Goal: Find specific page/section: Find specific page/section

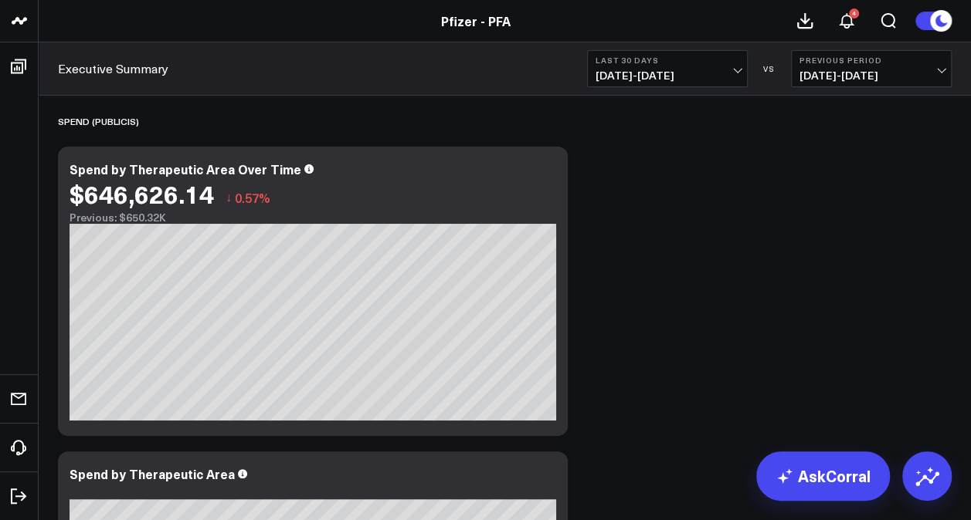
click at [732, 69] on span "[DATE] - [DATE]" at bounding box center [667, 75] width 144 height 12
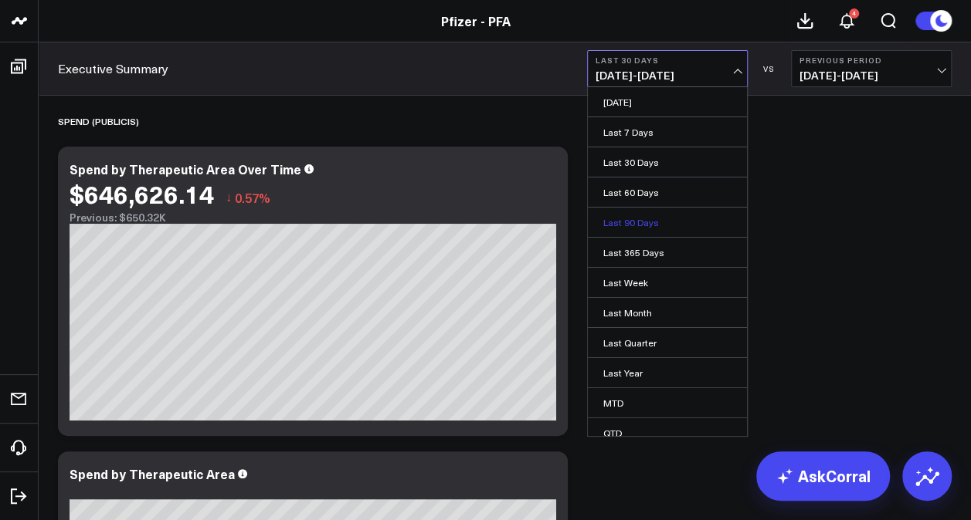
click at [659, 212] on link "Last 90 Days" at bounding box center [667, 222] width 159 height 29
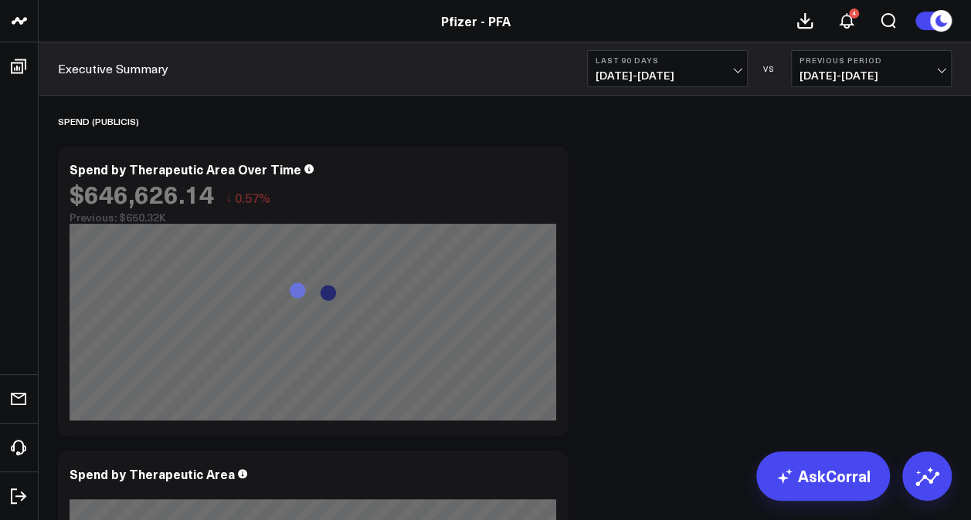
click at [931, 69] on span "[DATE] - [DATE]" at bounding box center [871, 75] width 144 height 12
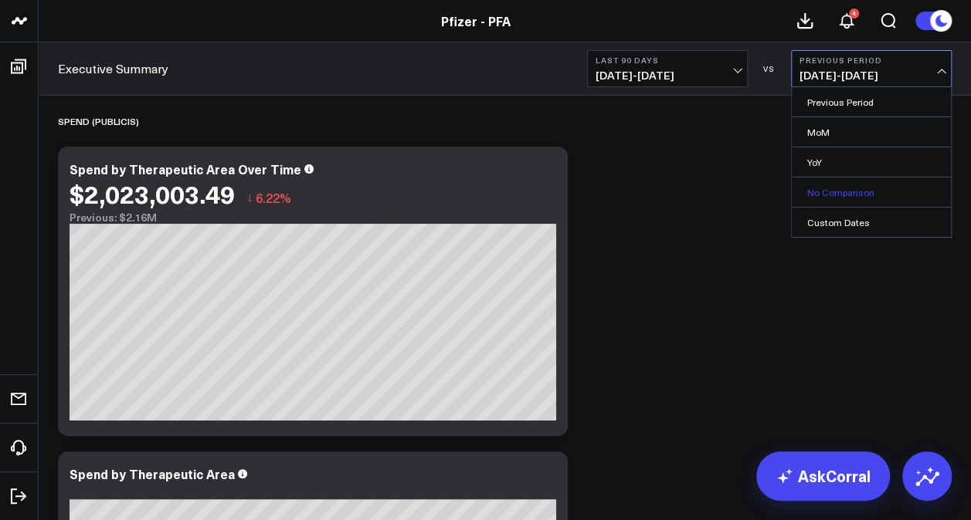
click at [840, 191] on link "No Comparison" at bounding box center [870, 192] width 159 height 29
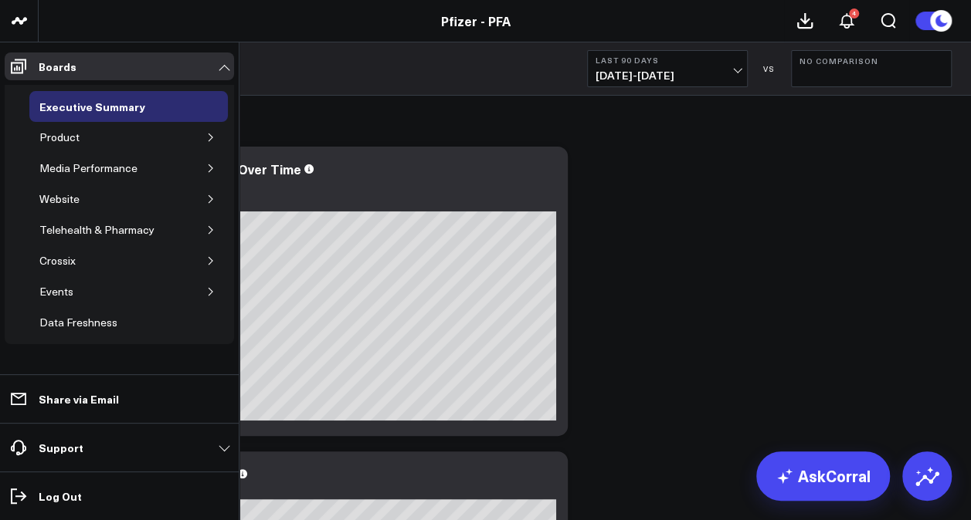
click at [213, 199] on icon "button" at bounding box center [210, 199] width 9 height 9
click at [208, 164] on icon "button" at bounding box center [210, 168] width 4 height 8
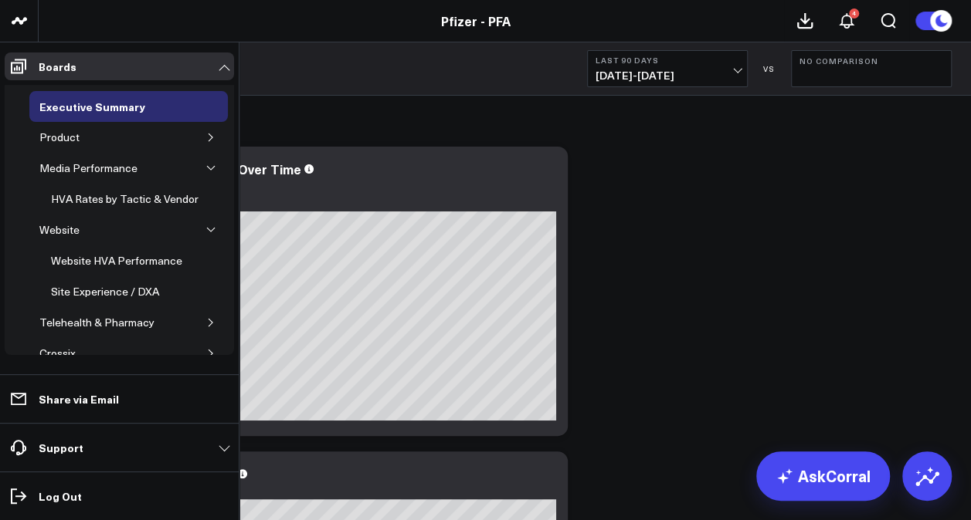
click at [205, 130] on button "button" at bounding box center [210, 137] width 15 height 15
click at [197, 165] on icon "button" at bounding box center [201, 168] width 9 height 9
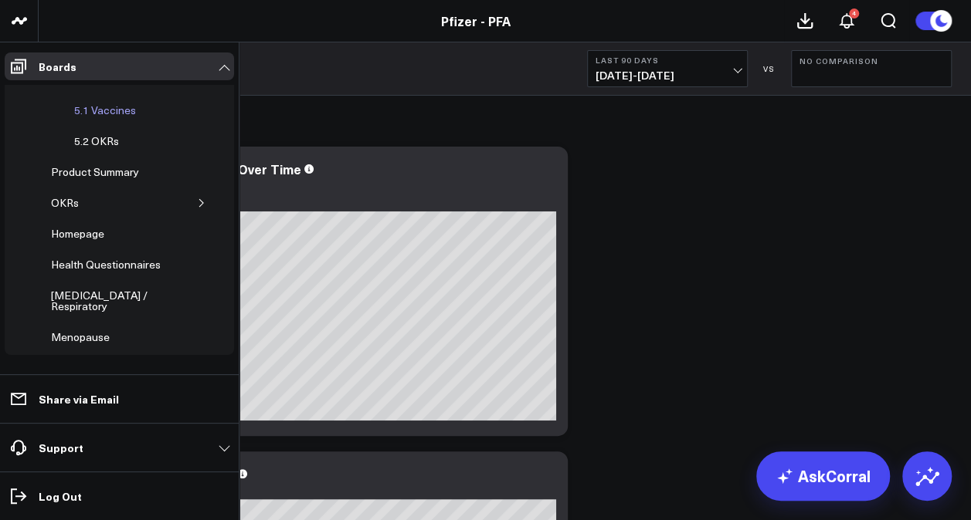
scroll to position [150, 0]
click at [197, 196] on button "button" at bounding box center [201, 203] width 15 height 15
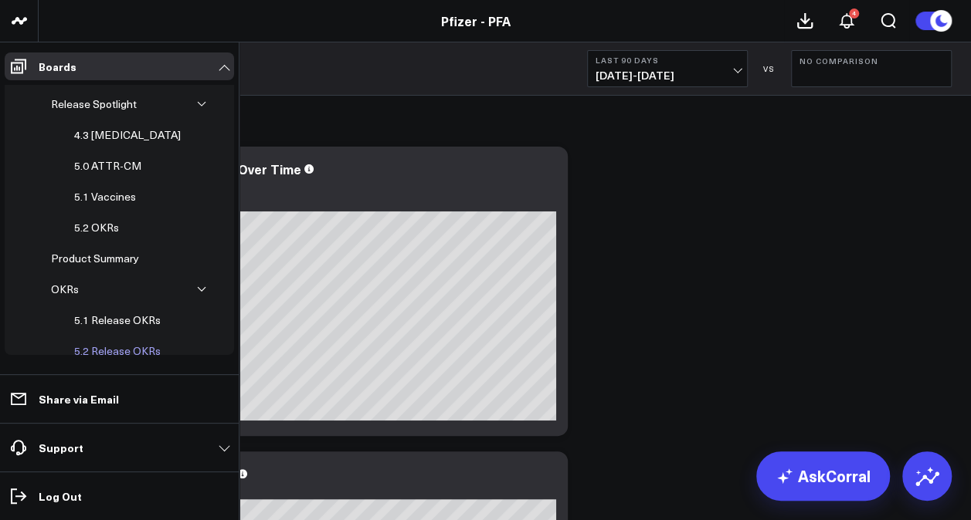
scroll to position [63, 0]
click at [116, 170] on div "5.0 ATTR-CM" at bounding box center [107, 167] width 75 height 19
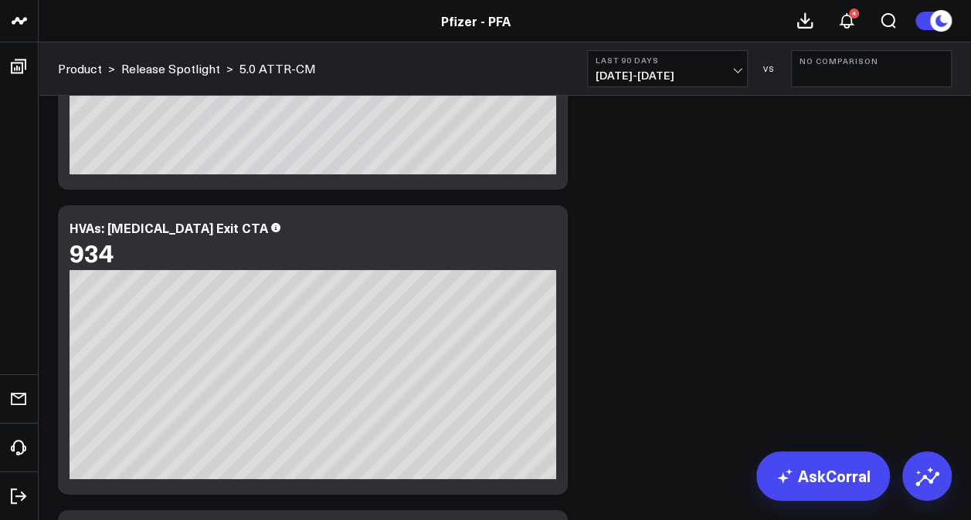
scroll to position [5908, 0]
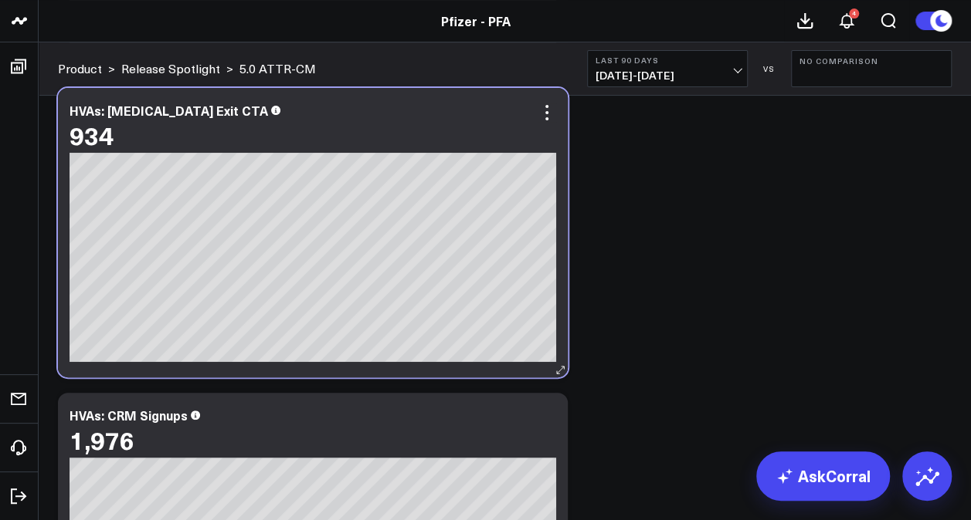
click at [271, 116] on span at bounding box center [275, 109] width 9 height 15
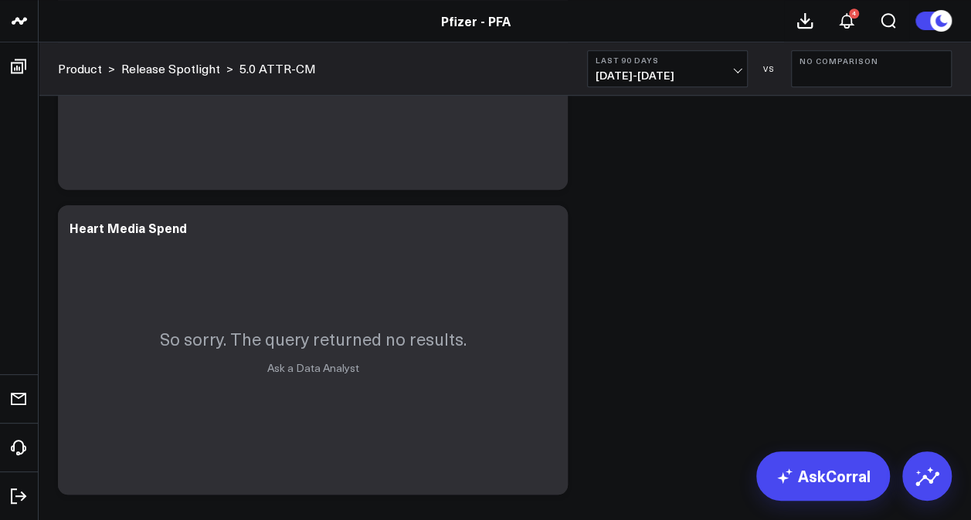
scroll to position [0, 0]
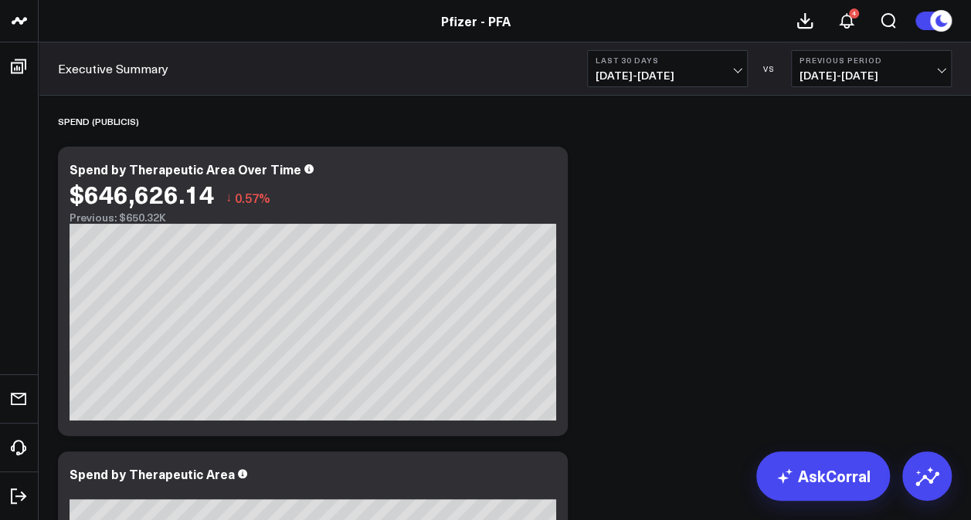
click at [720, 67] on button "Last 30 Days [DATE] - [DATE]" at bounding box center [667, 68] width 161 height 37
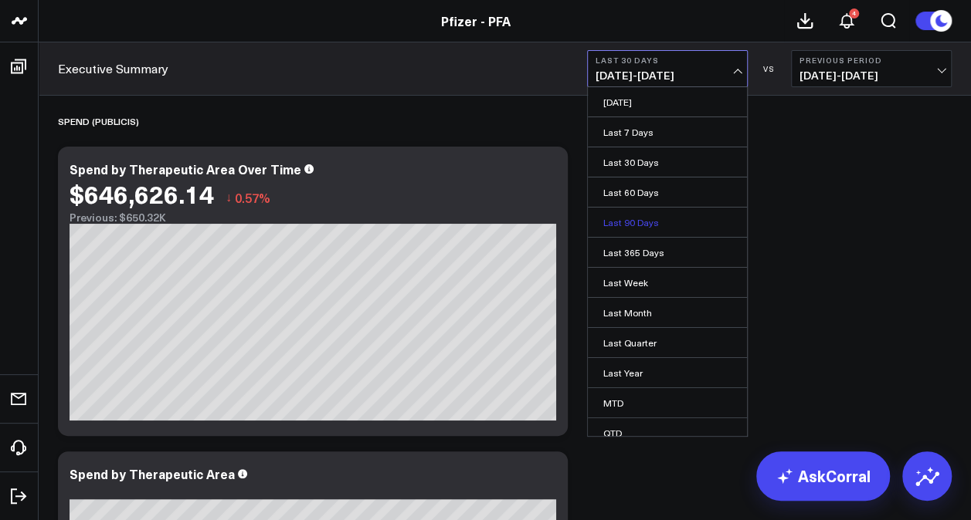
click at [649, 222] on link "Last 90 Days" at bounding box center [667, 222] width 159 height 29
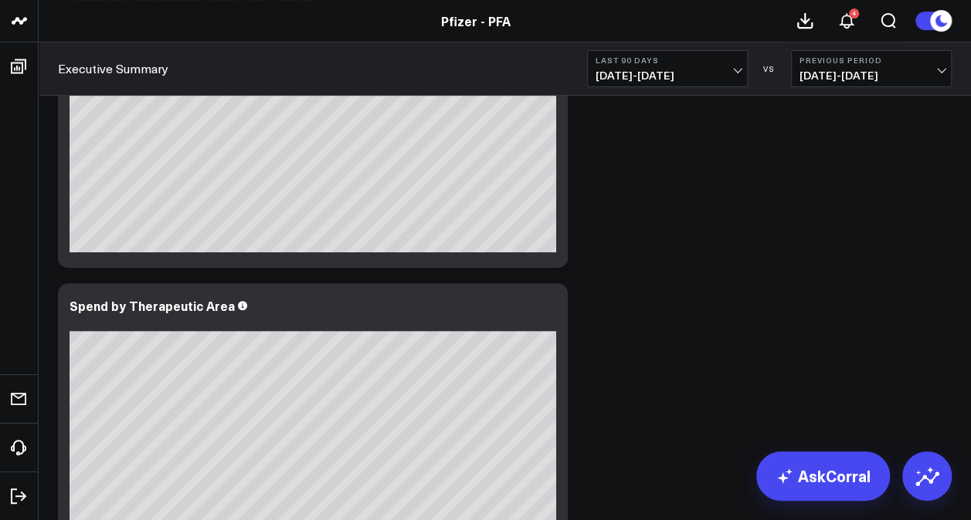
scroll to position [171, 0]
